Goal: Task Accomplishment & Management: Complete application form

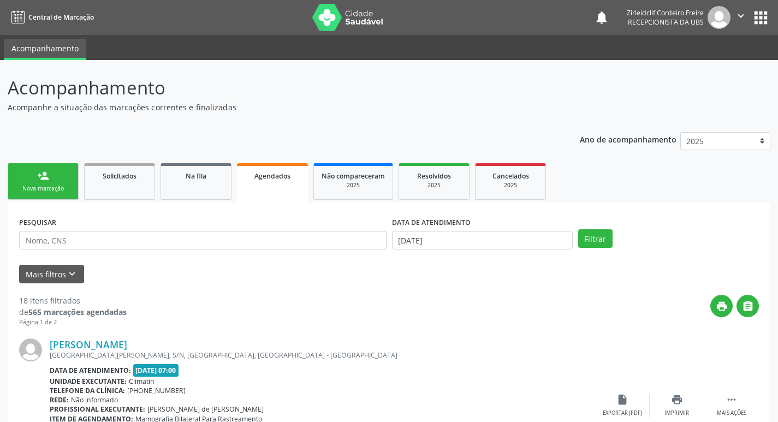
click at [43, 188] on div "Nova marcação" at bounding box center [43, 189] width 55 height 8
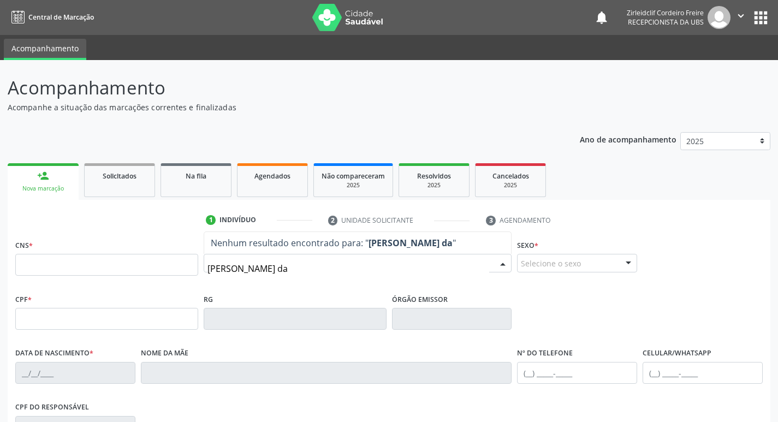
type input "[PERSON_NAME] da c"
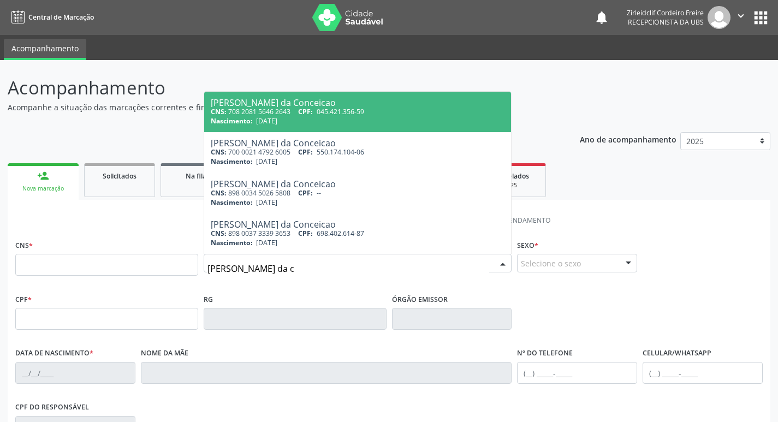
click at [332, 115] on span "045.421.356-59" at bounding box center [341, 111] width 48 height 9
type input "708 2081 5646 2643"
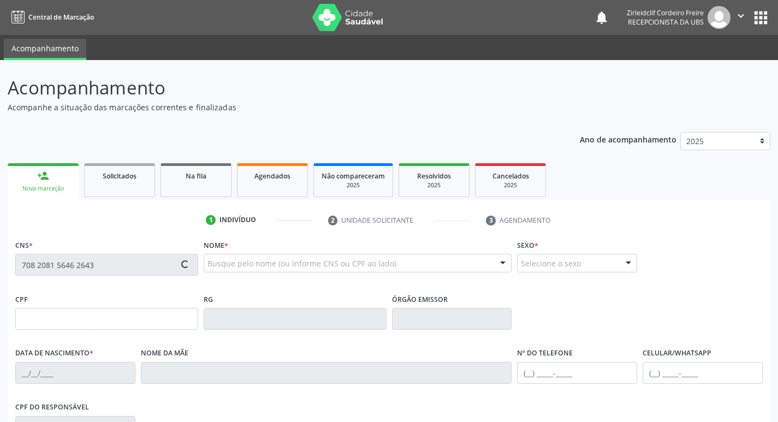
type input "045.421.356-59"
type input "[DATE]"
type input "[PERSON_NAME] da Conceicao"
type input "[PHONE_NUMBER]"
type input "303"
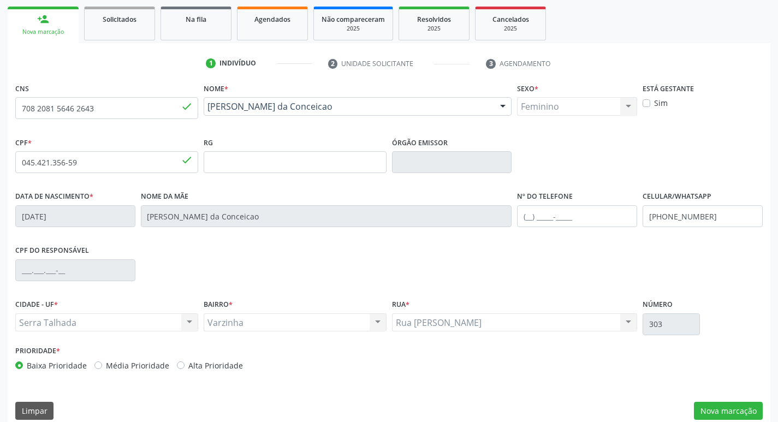
scroll to position [164, 0]
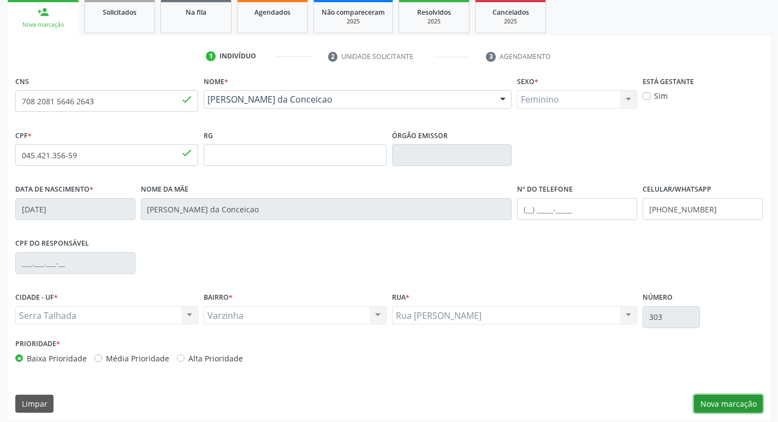
click at [706, 403] on button "Nova marcação" at bounding box center [728, 404] width 69 height 19
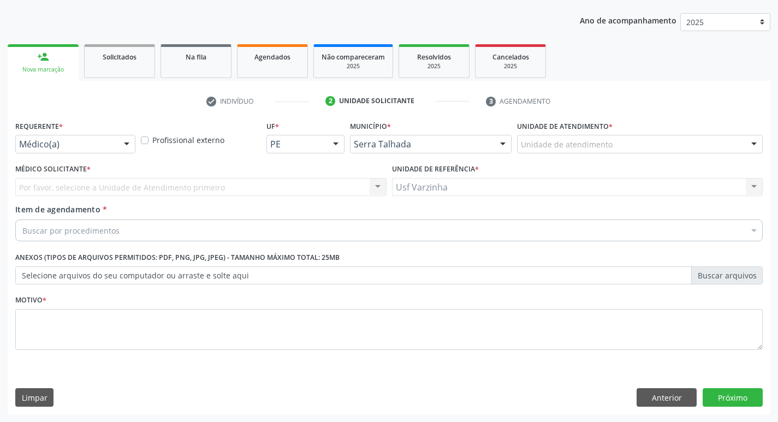
scroll to position [119, 0]
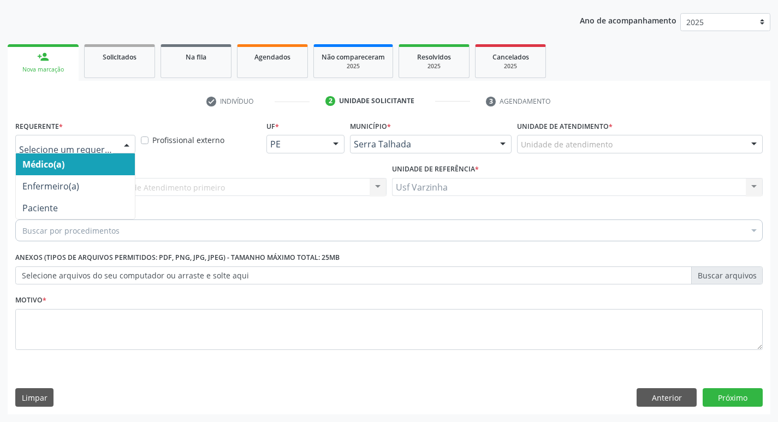
click at [129, 146] on div at bounding box center [126, 144] width 16 height 19
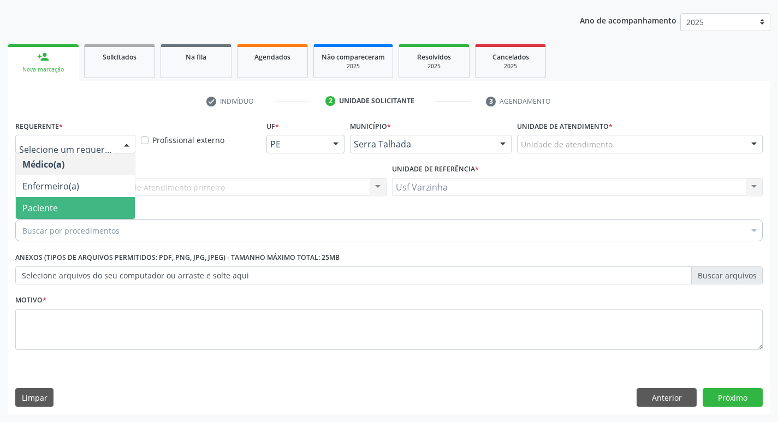
click at [64, 206] on span "Paciente" at bounding box center [75, 208] width 119 height 22
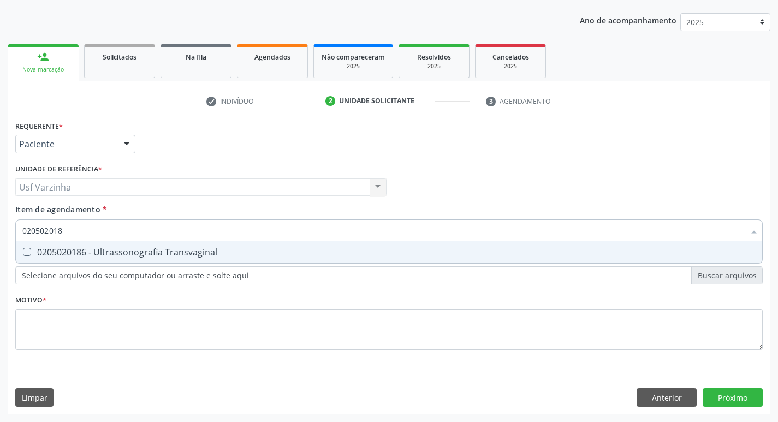
type input "0205020186"
click at [25, 251] on Transvaginal at bounding box center [27, 252] width 8 height 8
click at [23, 251] on Transvaginal "checkbox" at bounding box center [19, 251] width 7 height 7
checkbox Transvaginal "true"
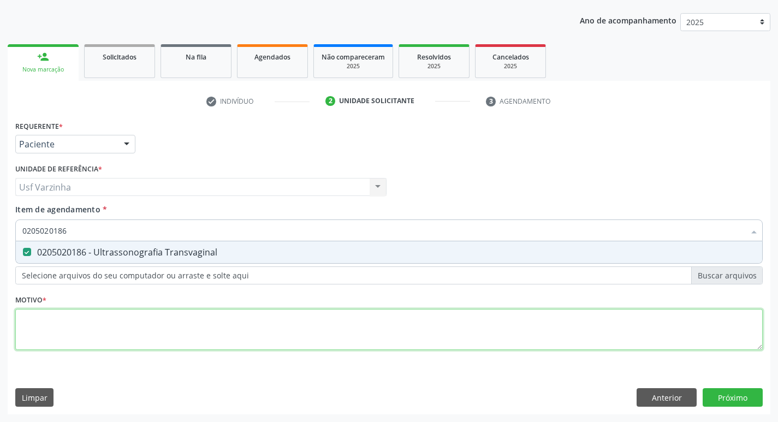
click at [31, 323] on div "Requerente * Paciente Médico(a) Enfermeiro(a) Paciente Nenhum resultado encontr…" at bounding box center [388, 241] width 747 height 247
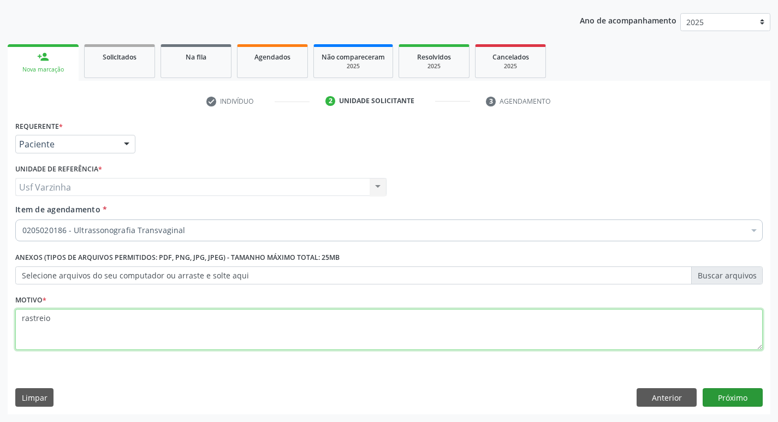
type textarea "rastreio"
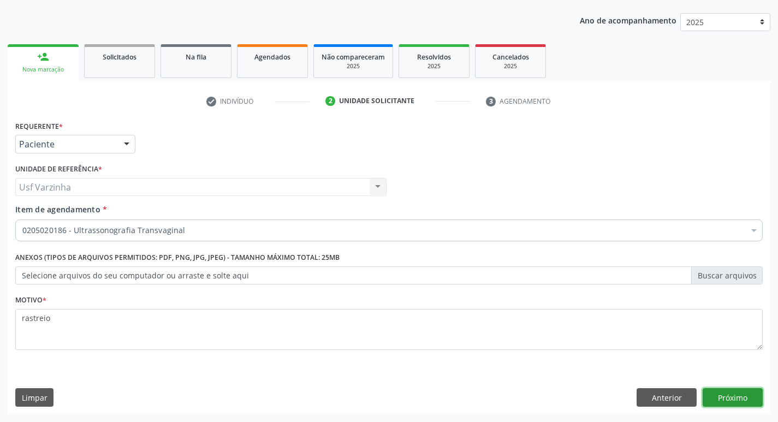
click at [721, 397] on button "Próximo" at bounding box center [733, 397] width 60 height 19
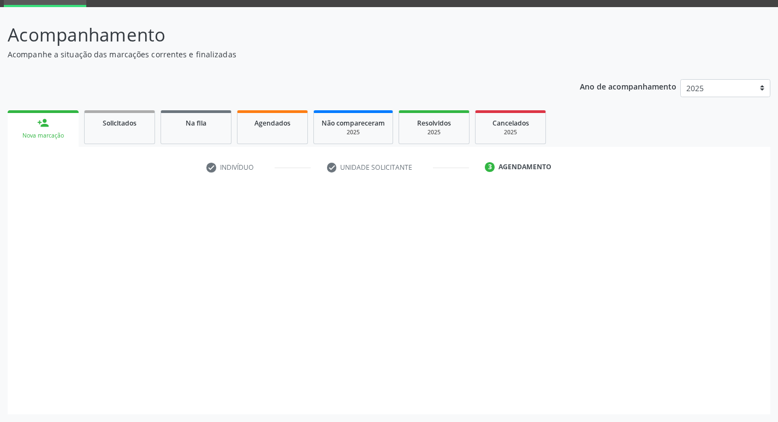
scroll to position [53, 0]
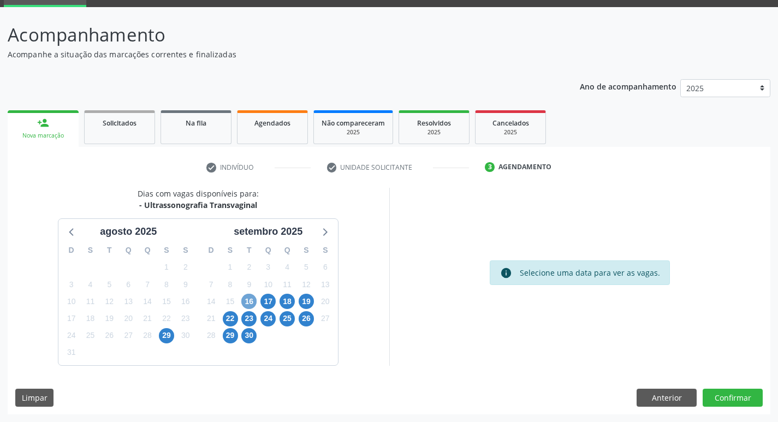
click at [250, 303] on span "16" at bounding box center [248, 301] width 15 height 15
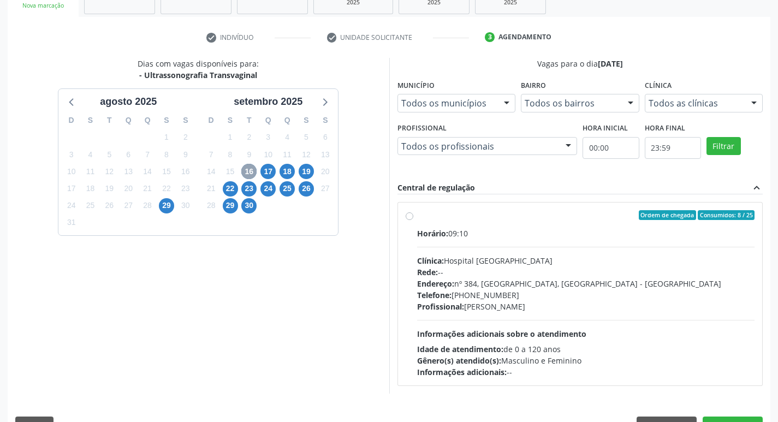
scroll to position [211, 0]
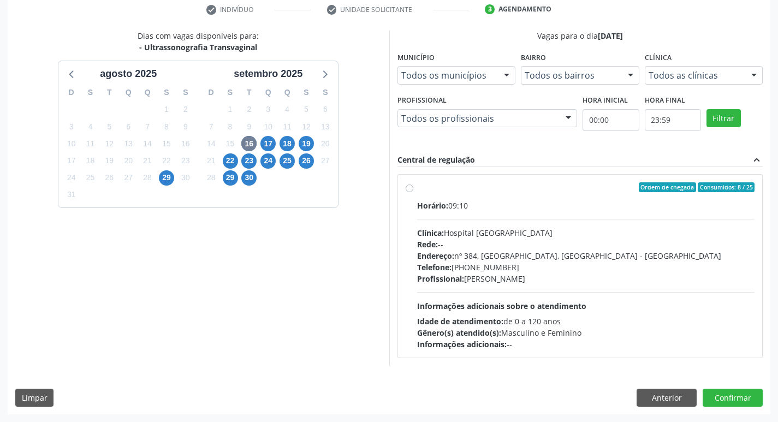
click at [417, 189] on label "Ordem de chegada Consumidos: 8 / 25 Horário: 09:10 Clínica: Hospital [GEOGRAPHI…" at bounding box center [586, 266] width 338 height 168
click at [407, 189] on input "Ordem de chegada Consumidos: 8 / 25 Horário: 09:10 Clínica: Hospital [GEOGRAPHI…" at bounding box center [410, 187] width 8 height 10
radio input "true"
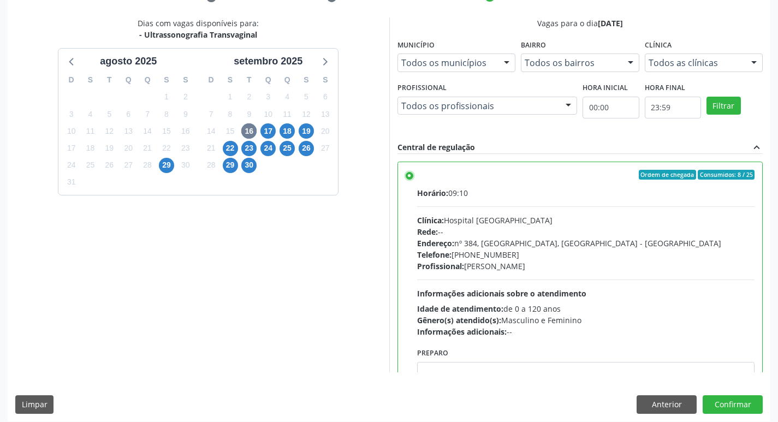
scroll to position [230, 0]
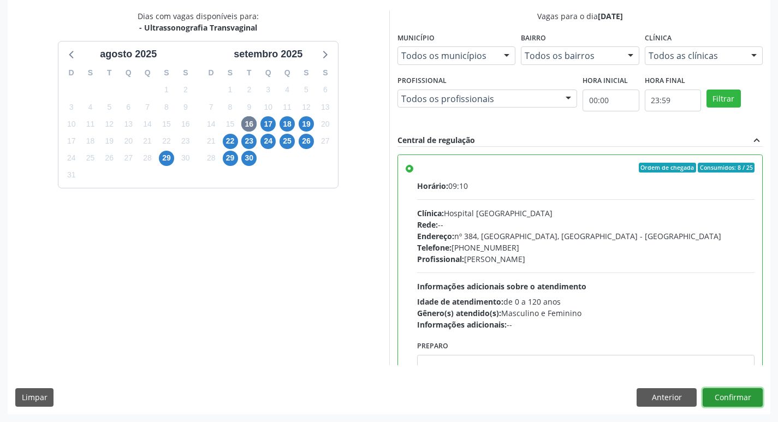
click at [743, 397] on button "Confirmar" at bounding box center [733, 397] width 60 height 19
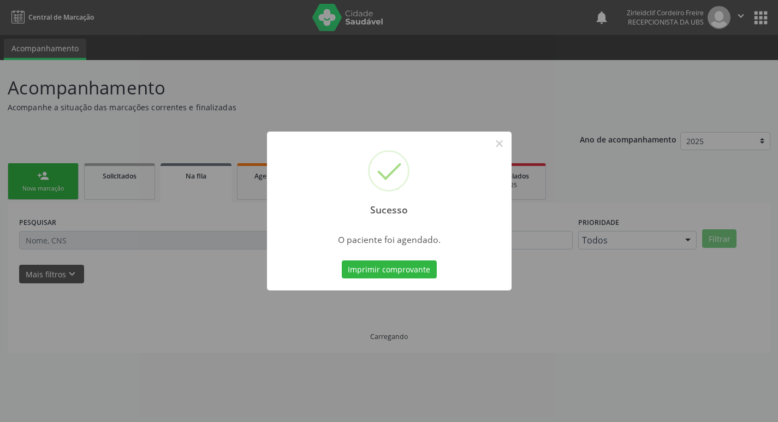
scroll to position [0, 0]
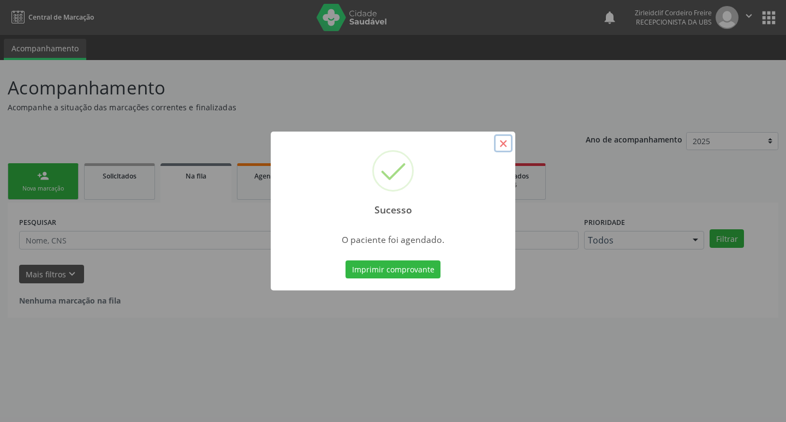
click at [501, 146] on button "×" at bounding box center [503, 143] width 19 height 19
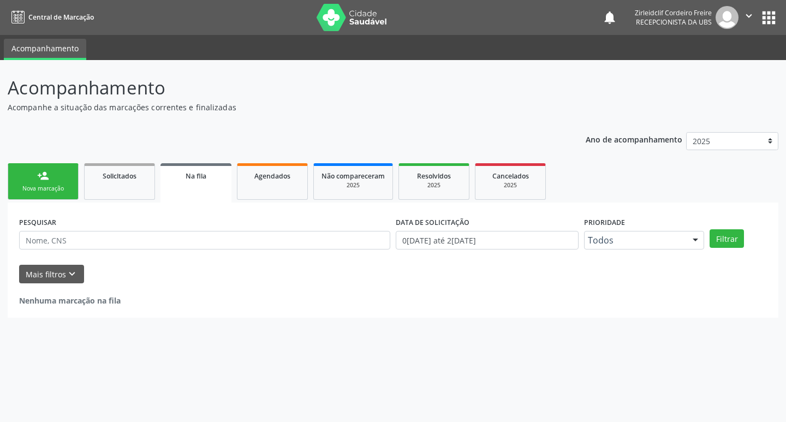
click at [33, 184] on link "person_add Nova marcação" at bounding box center [43, 181] width 71 height 37
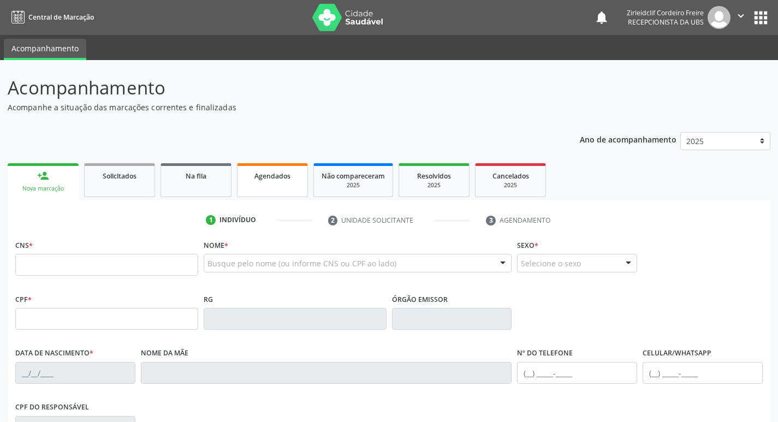
click at [291, 178] on div "Agendados" at bounding box center [272, 175] width 55 height 11
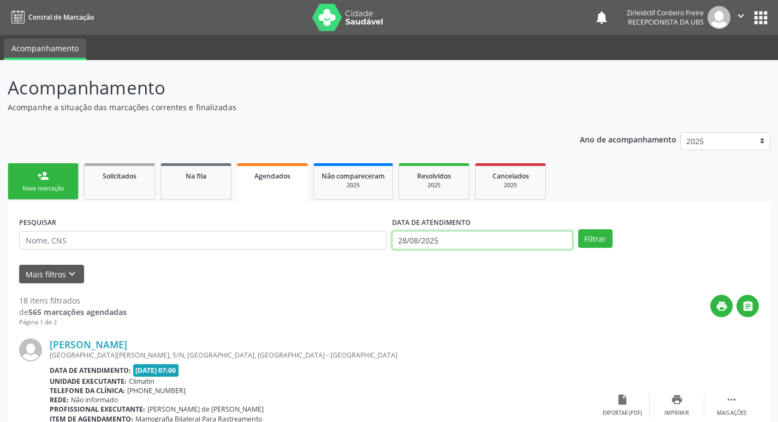
click at [535, 238] on input "28/08/2025" at bounding box center [482, 240] width 181 height 19
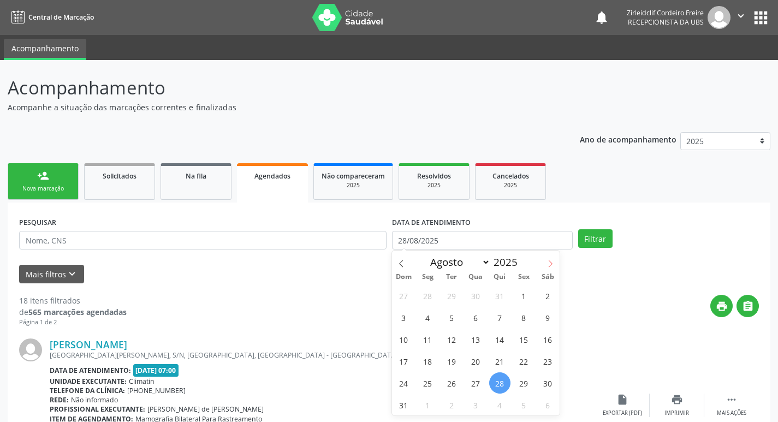
click at [548, 263] on icon at bounding box center [551, 264] width 8 height 8
select select "8"
click at [525, 341] on span "19" at bounding box center [523, 339] width 21 height 21
type input "1[DATE]"
click at [525, 341] on span "19" at bounding box center [523, 339] width 21 height 21
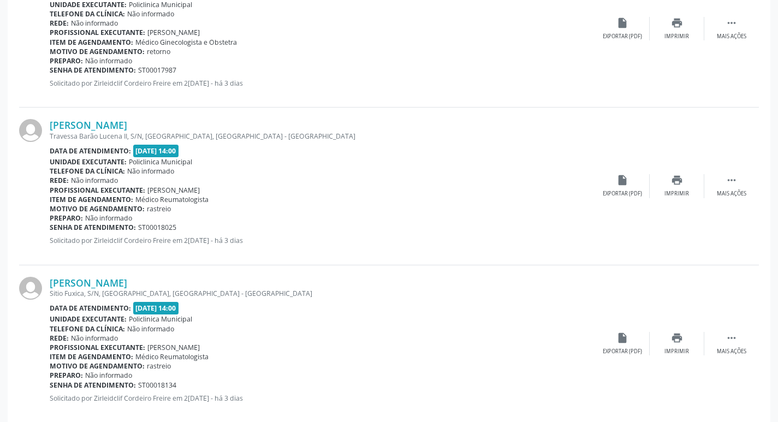
scroll to position [2316, 0]
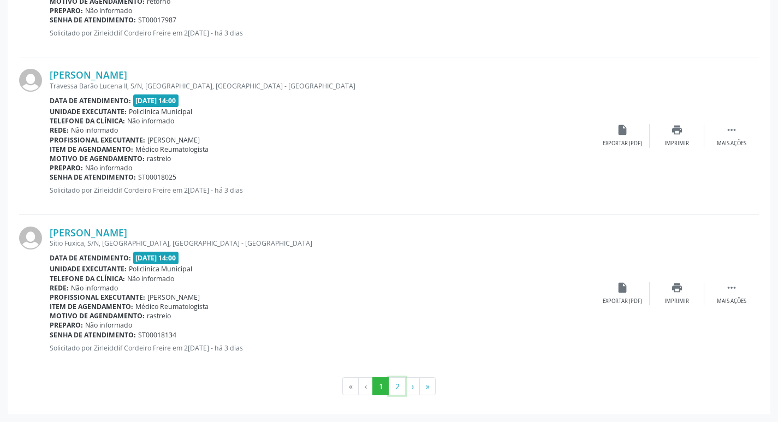
click at [391, 381] on button "2" at bounding box center [397, 386] width 17 height 19
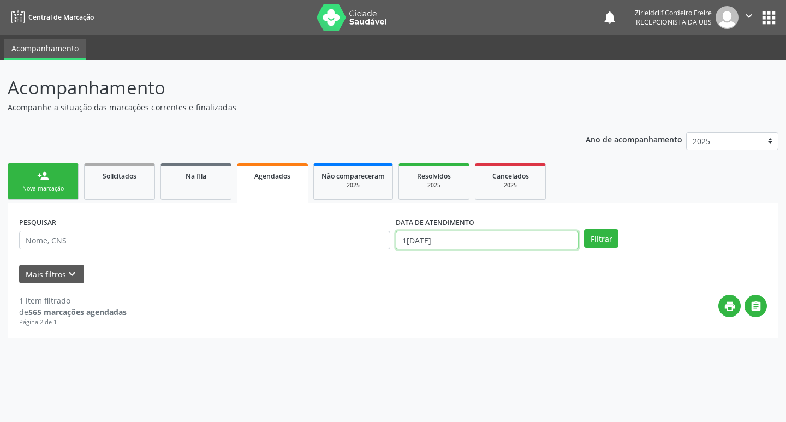
click at [442, 241] on input "1[DATE]" at bounding box center [487, 240] width 183 height 19
click at [593, 240] on button "Filtrar" at bounding box center [601, 238] width 34 height 19
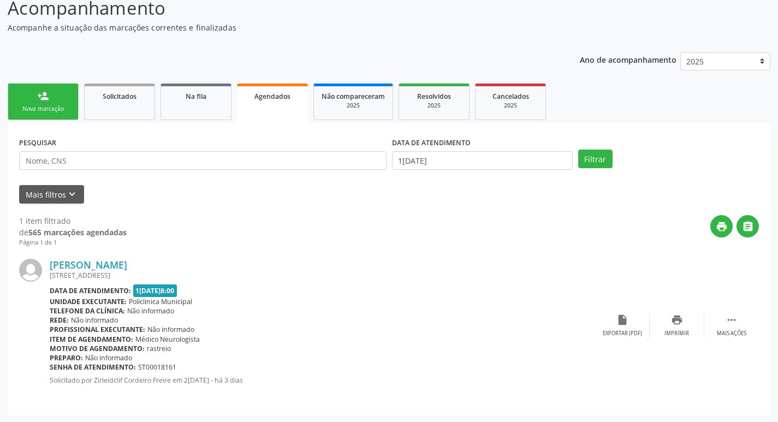
scroll to position [81, 0]
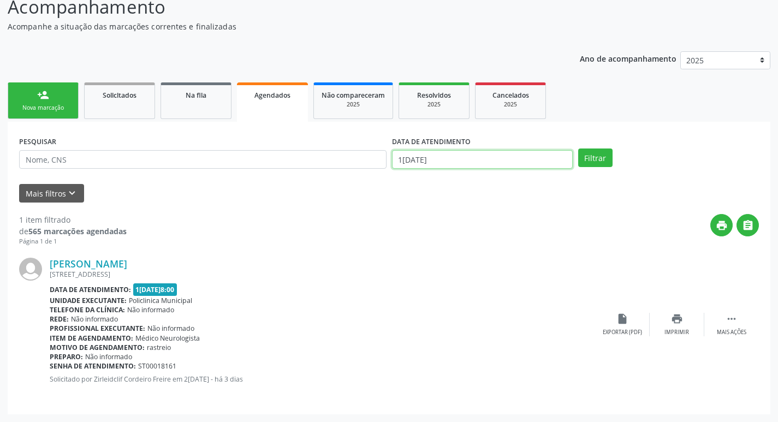
click at [478, 161] on input "1[DATE]" at bounding box center [482, 159] width 181 height 19
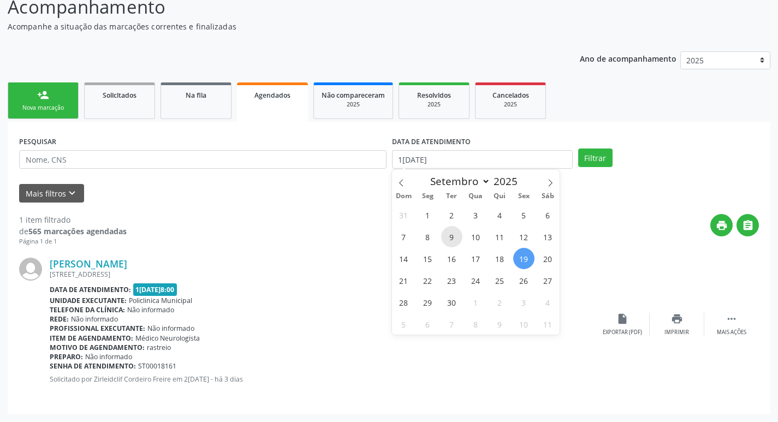
click at [450, 235] on span "9" at bounding box center [451, 236] width 21 height 21
type input "[DATE]"
click at [450, 235] on span "9" at bounding box center [451, 236] width 21 height 21
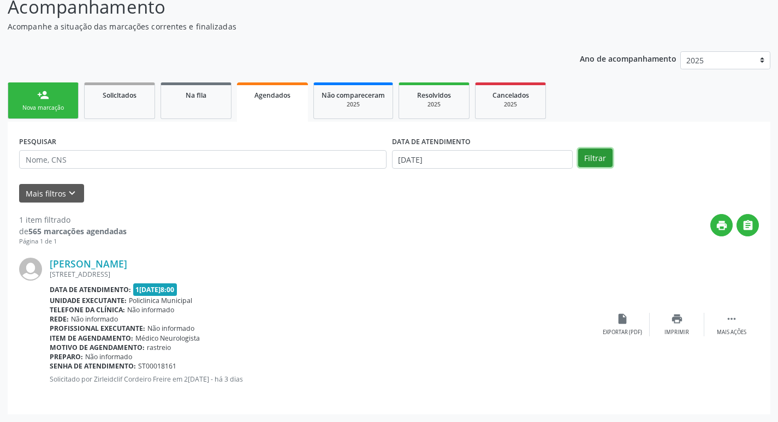
click at [588, 156] on button "Filtrar" at bounding box center [595, 158] width 34 height 19
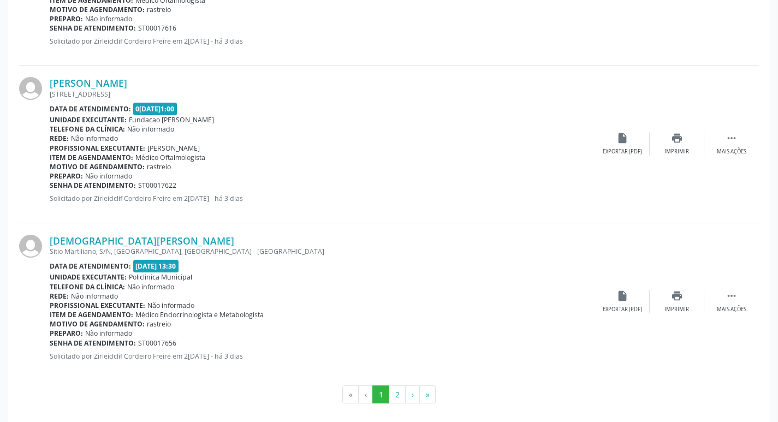
scroll to position [2316, 0]
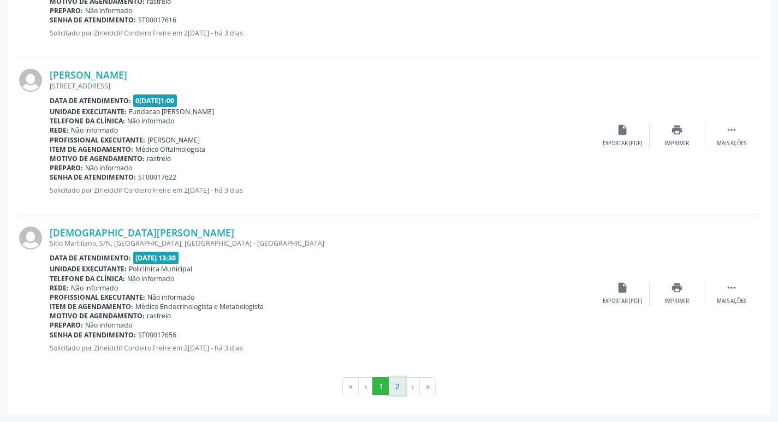
click at [397, 391] on button "2" at bounding box center [397, 386] width 17 height 19
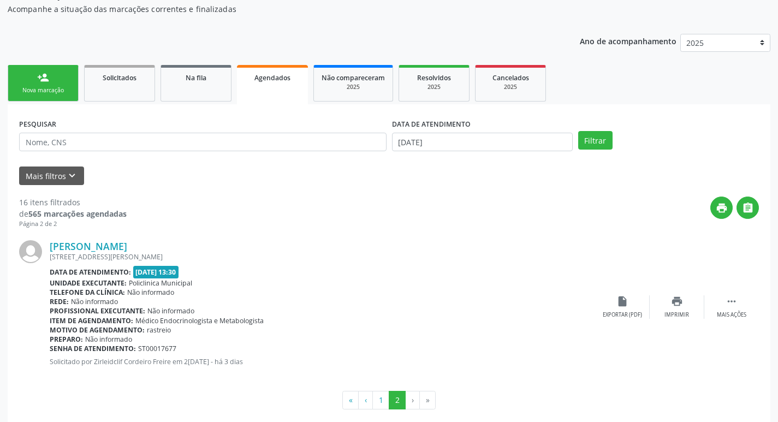
scroll to position [112, 0]
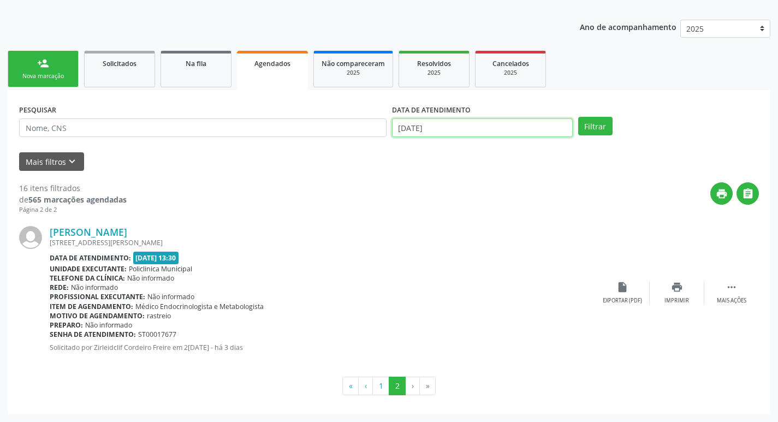
click at [449, 127] on input "[DATE]" at bounding box center [482, 127] width 181 height 19
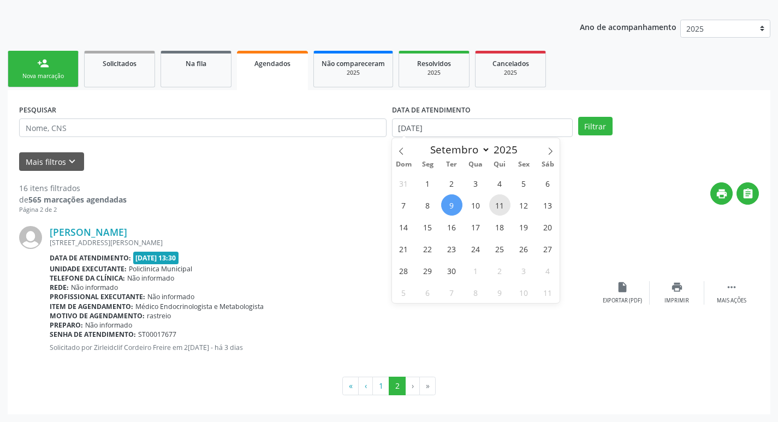
click at [496, 207] on span "11" at bounding box center [499, 204] width 21 height 21
type input "[DATE]"
click at [498, 206] on span "11" at bounding box center [499, 204] width 21 height 21
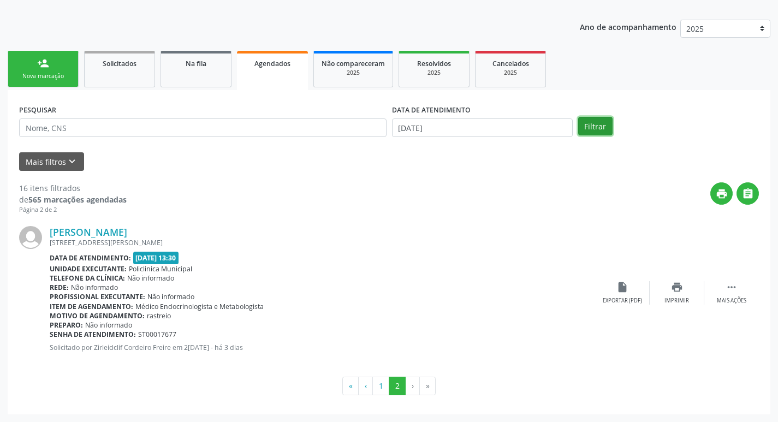
click at [592, 121] on button "Filtrar" at bounding box center [595, 126] width 34 height 19
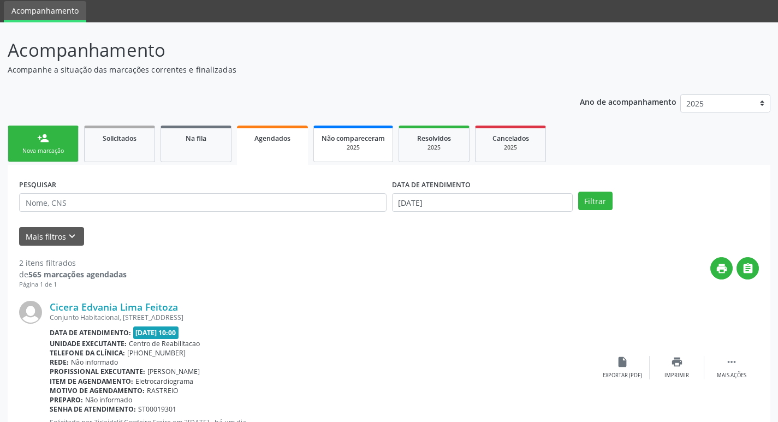
scroll to position [0, 0]
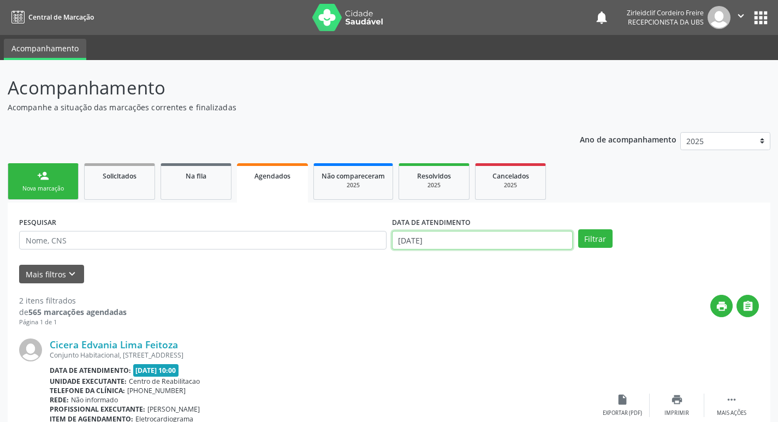
click at [466, 236] on input "[DATE]" at bounding box center [482, 240] width 181 height 19
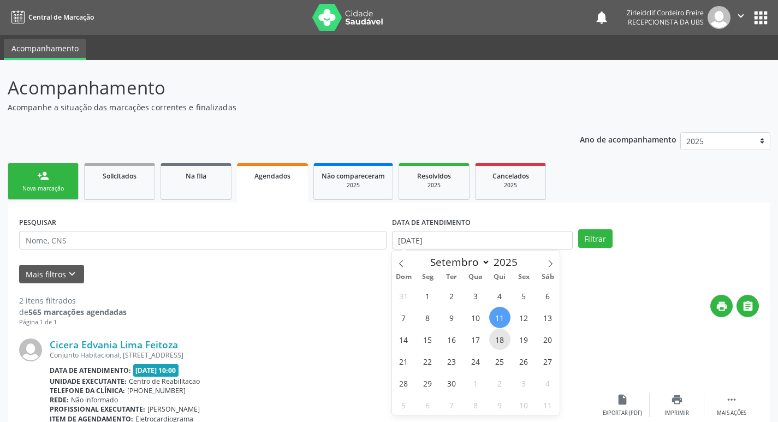
click at [499, 340] on span "18" at bounding box center [499, 339] width 21 height 21
type input "[DATE]"
click at [500, 340] on span "18" at bounding box center [499, 339] width 21 height 21
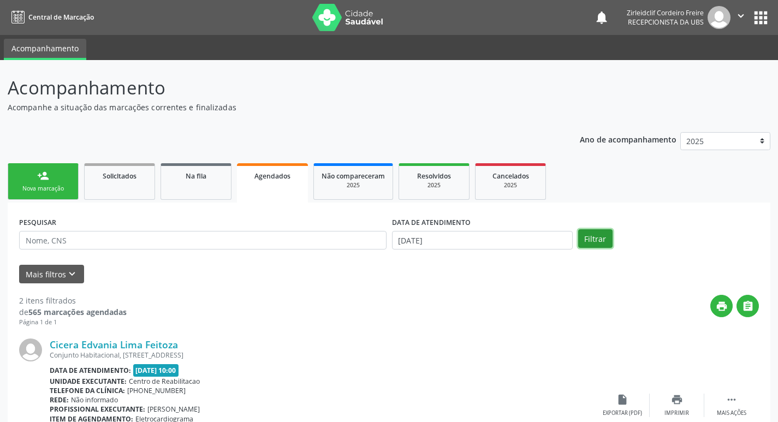
click at [595, 239] on button "Filtrar" at bounding box center [595, 238] width 34 height 19
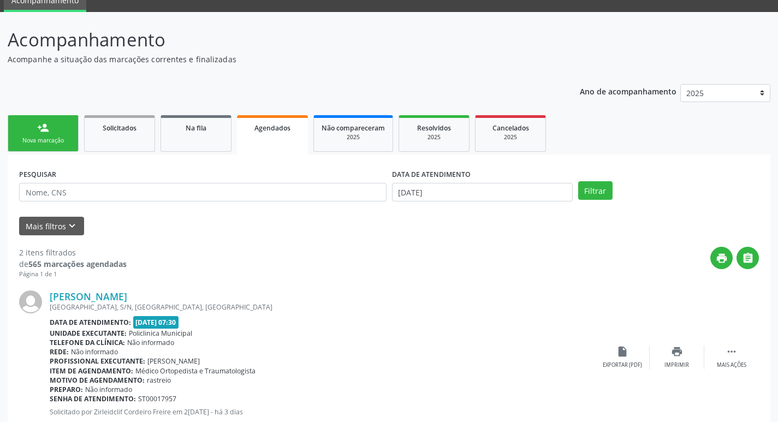
scroll to position [20, 0]
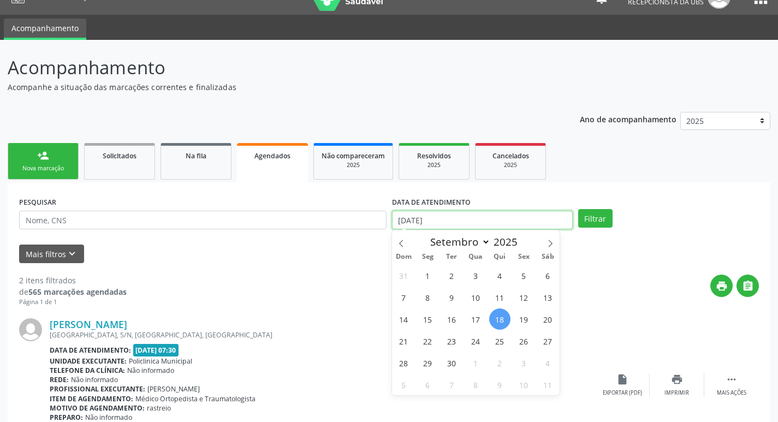
click at [442, 219] on input "[DATE]" at bounding box center [482, 220] width 181 height 19
click at [478, 322] on span "17" at bounding box center [475, 318] width 21 height 21
type input "[DATE]"
click at [478, 321] on span "17" at bounding box center [475, 318] width 21 height 21
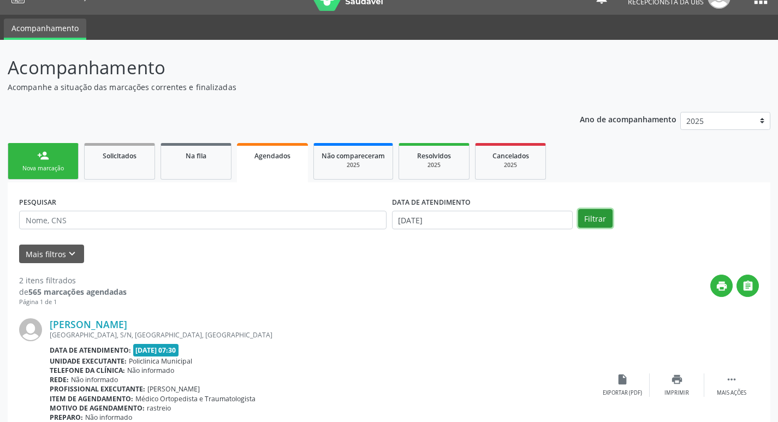
click at [591, 219] on button "Filtrar" at bounding box center [595, 218] width 34 height 19
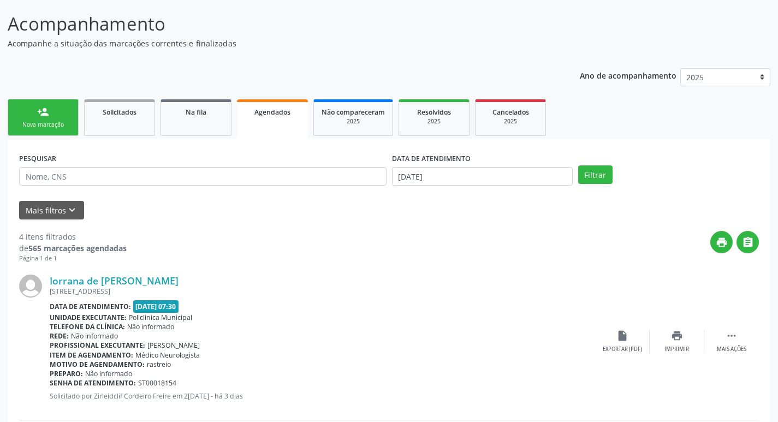
scroll to position [62, 0]
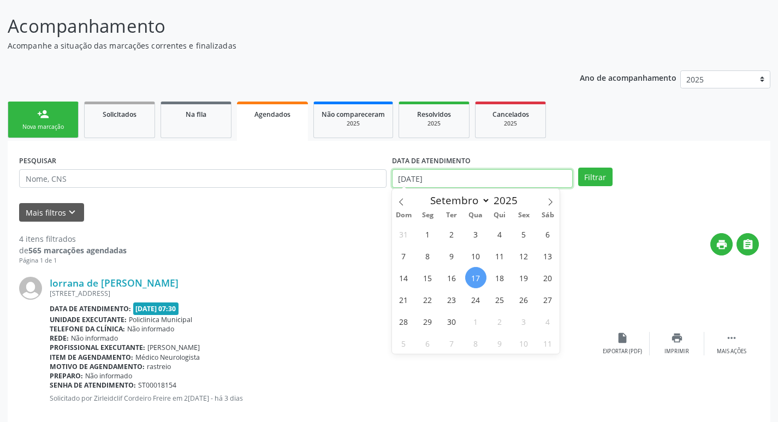
click at [449, 179] on input "[DATE]" at bounding box center [482, 178] width 181 height 19
click at [452, 277] on span "16" at bounding box center [451, 277] width 21 height 21
type input "[DATE]"
click at [452, 277] on span "16" at bounding box center [451, 277] width 21 height 21
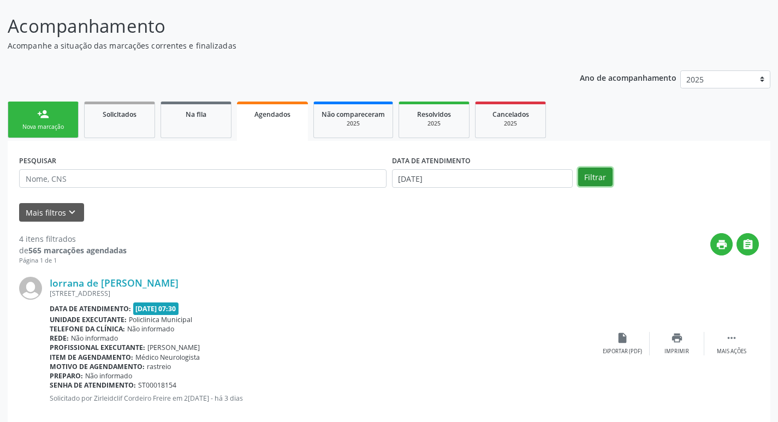
click at [607, 175] on button "Filtrar" at bounding box center [595, 177] width 34 height 19
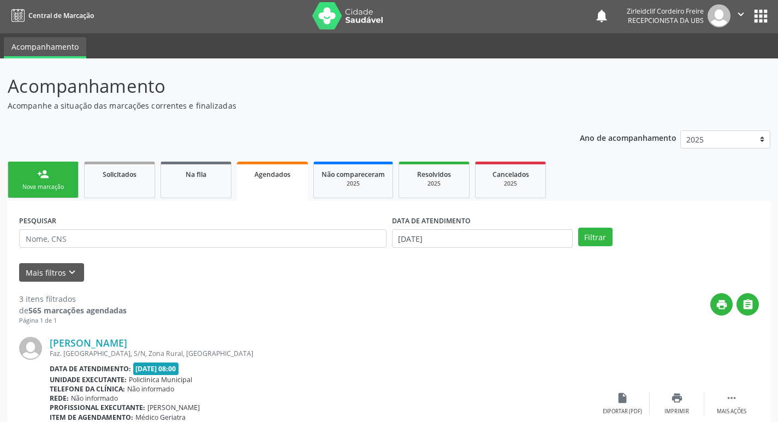
scroll to position [0, 0]
